Goal: Transaction & Acquisition: Purchase product/service

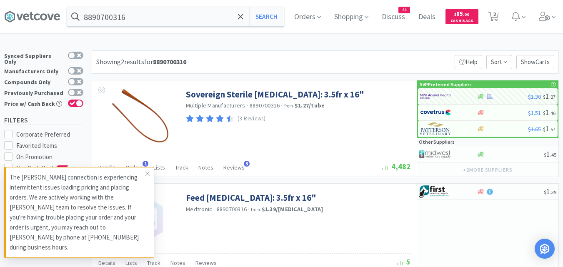
select select "1"
select select "10"
click at [243, 18] on icon at bounding box center [240, 17] width 5 height 8
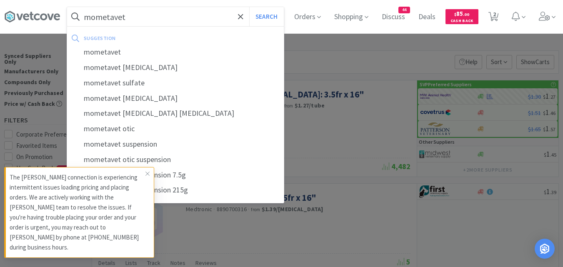
type input "mometavet"
click at [249, 7] on button "Search" at bounding box center [266, 16] width 35 height 19
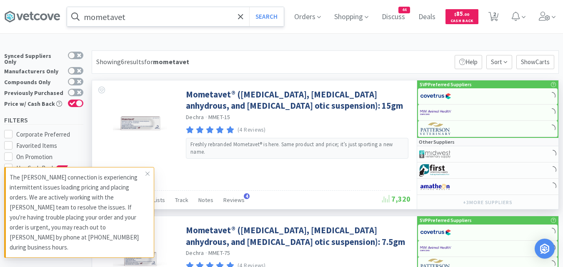
click at [148, 176] on div "Mometavet® ([MEDICAL_DATA], [MEDICAL_DATA] anhydrous, and [MEDICAL_DATA] otic s…" at bounding box center [254, 144] width 325 height 129
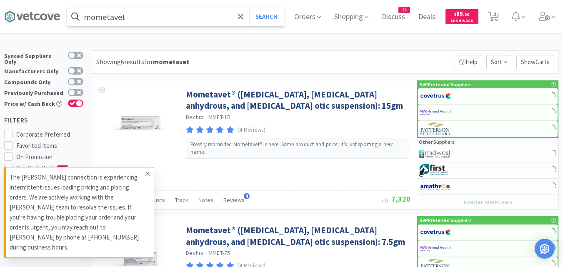
click at [149, 177] on icon at bounding box center [147, 174] width 5 height 7
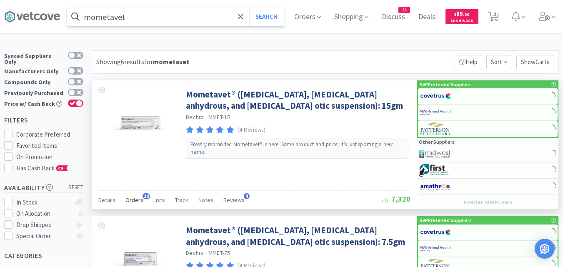
click at [139, 199] on span "Orders" at bounding box center [134, 200] width 18 height 8
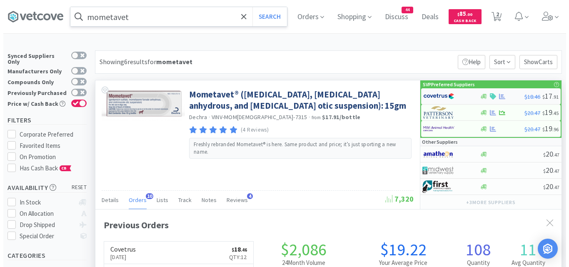
scroll to position [223, 467]
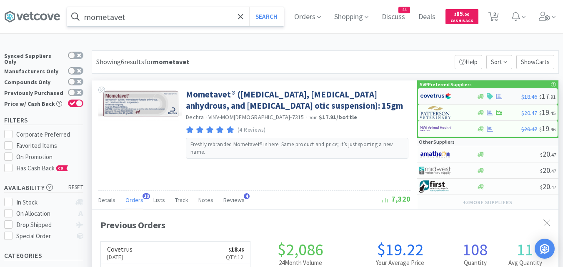
click at [515, 94] on div at bounding box center [499, 96] width 45 height 6
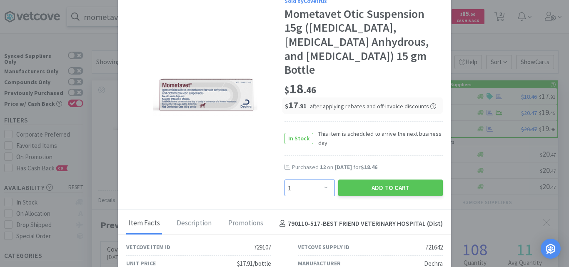
click at [315, 190] on select "Enter Quantity 1 2 3 4 5 6 7 8 9 10 11 12 13 14 15 16 17 18 19 20 Enter Quantity" at bounding box center [310, 188] width 50 height 17
select select "12"
click at [285, 180] on select "Enter Quantity 1 2 3 4 5 6 7 8 9 10 11 12 13 14 15 16 17 18 19 20 Enter Quantity" at bounding box center [310, 188] width 50 height 17
click at [209, 184] on div "Sold by Covetrus Mometavet Otic Suspension 15g ([MEDICAL_DATA], [MEDICAL_DATA] …" at bounding box center [285, 99] width 334 height 223
click at [388, 191] on button "Add to Cart" at bounding box center [391, 188] width 105 height 17
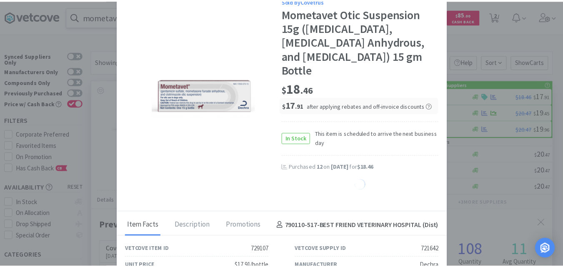
scroll to position [416669, 416426]
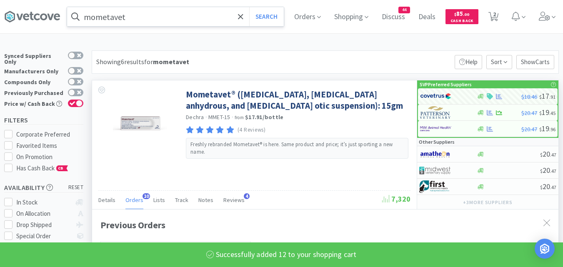
select select "12"
select select "1"
